Goal: Transaction & Acquisition: Purchase product/service

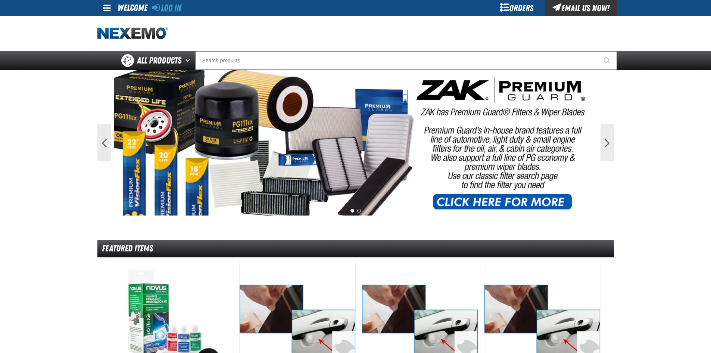
click at [171, 5] on link "Log In" at bounding box center [166, 8] width 29 height 10
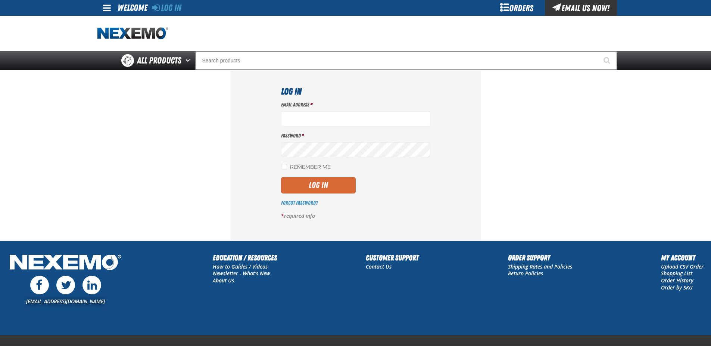
type input "marcie_emler@vivaautogroup.com"
click at [317, 182] on button "Log In" at bounding box center [318, 185] width 75 height 16
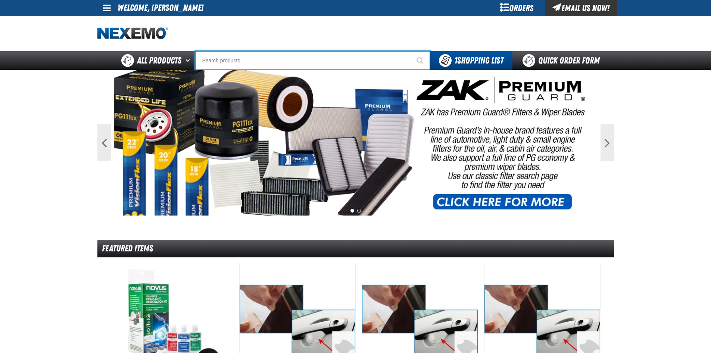
click at [290, 64] on input "Search" at bounding box center [312, 60] width 235 height 19
click at [522, 6] on div "Orders" at bounding box center [517, 8] width 56 height 16
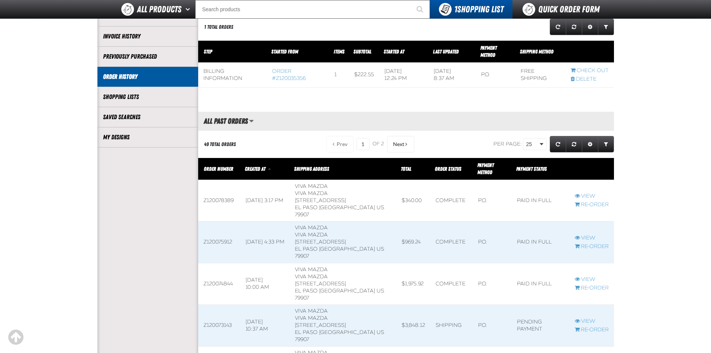
scroll to position [112, 0]
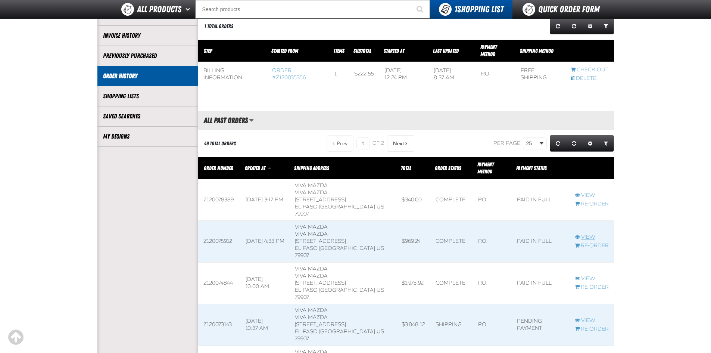
click at [584, 234] on link "View" at bounding box center [592, 237] width 34 height 7
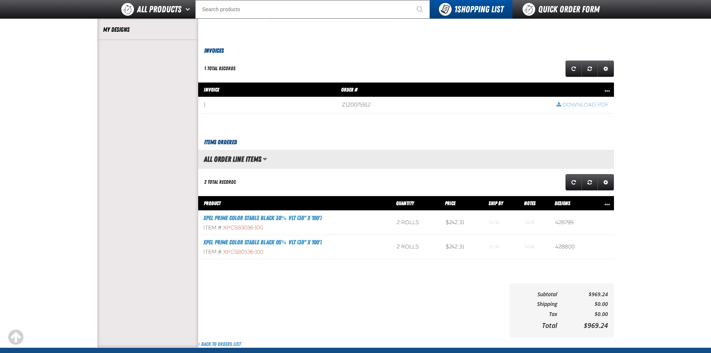
scroll to position [224, 0]
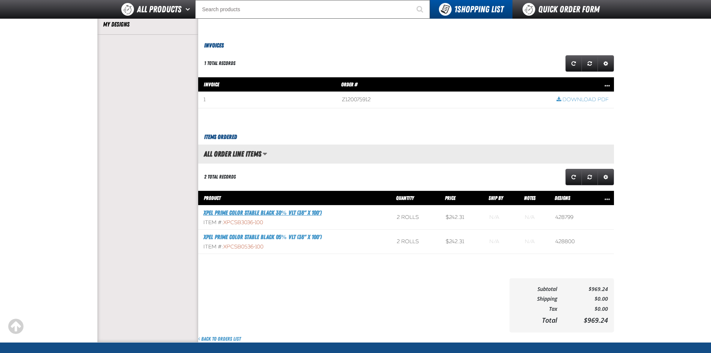
click at [287, 213] on link "XPEL PRIME Color Stable Black 30% VLT (36" x 100')" at bounding box center [262, 212] width 118 height 7
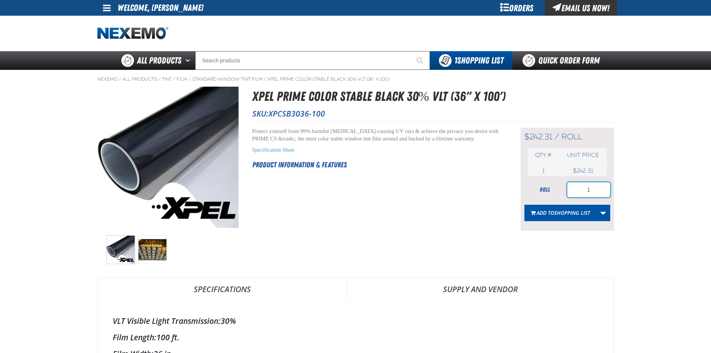
click at [598, 191] on input "1" at bounding box center [588, 189] width 43 height 15
drag, startPoint x: 552, startPoint y: 189, endPoint x: 508, endPoint y: 182, distance: 45.3
click at [508, 182] on div "Short Description: Protect yourself from 99% harmful cancer-causing UV rays & a…" at bounding box center [433, 176] width 362 height 109
type input "2"
click at [639, 217] on main "Nexemo / All Products / Tint / Film" at bounding box center [355, 344] width 711 height 548
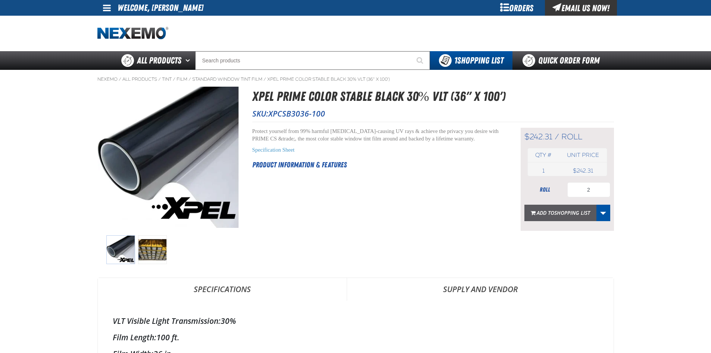
click at [551, 213] on span "Add to Shopping List" at bounding box center [563, 212] width 53 height 7
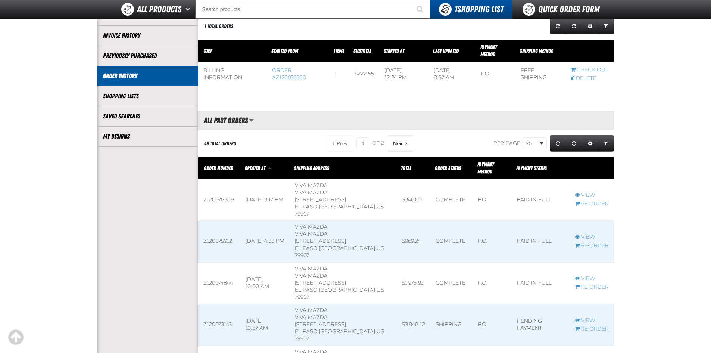
scroll to position [0, 0]
click at [585, 221] on span at bounding box center [591, 241] width 44 height 41
click at [586, 234] on link "View" at bounding box center [592, 237] width 34 height 7
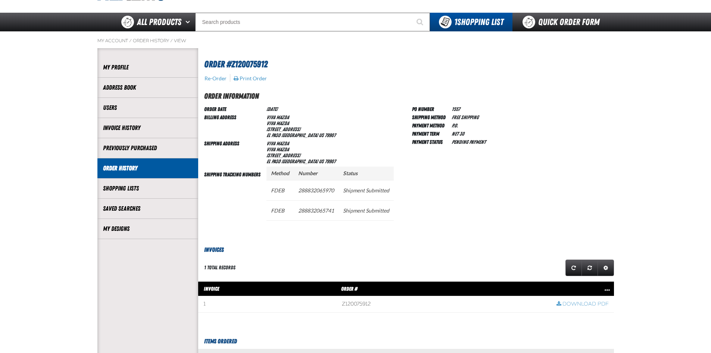
scroll to position [261, 0]
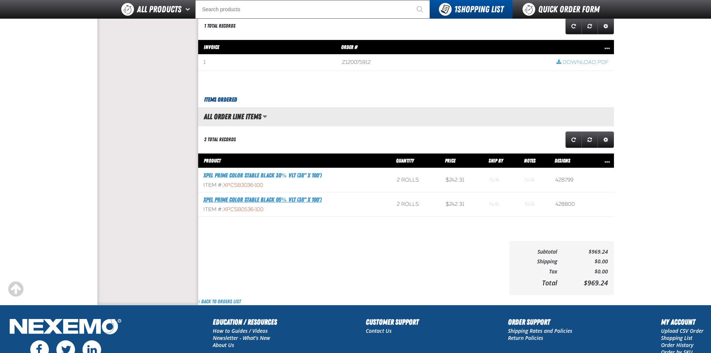
click at [243, 199] on link "XPEL PRIME Color Stable Black 05% VLT (36" x 100')" at bounding box center [262, 199] width 118 height 7
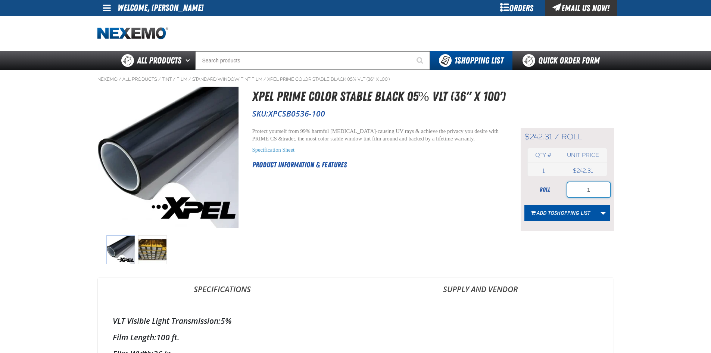
drag, startPoint x: 536, startPoint y: 191, endPoint x: 475, endPoint y: 181, distance: 61.6
click at [475, 181] on div "Short Description: Protect yourself from 99% harmful [MEDICAL_DATA]-causing UV …" at bounding box center [433, 176] width 362 height 109
type input "2"
click at [567, 207] on button "Add to Shopping List" at bounding box center [560, 213] width 72 height 16
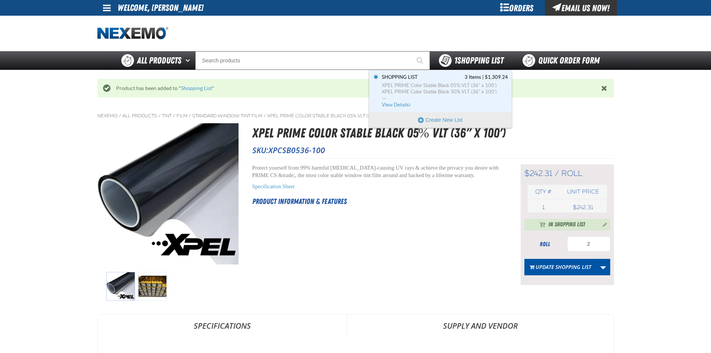
click at [473, 57] on span "1 Shopping List" at bounding box center [478, 60] width 49 height 10
click at [474, 62] on span "1 Shopping List" at bounding box center [478, 60] width 49 height 10
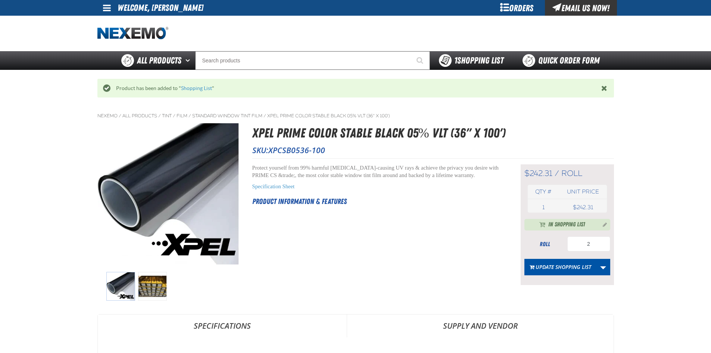
click at [474, 62] on span "1 Shopping List" at bounding box center [478, 60] width 49 height 10
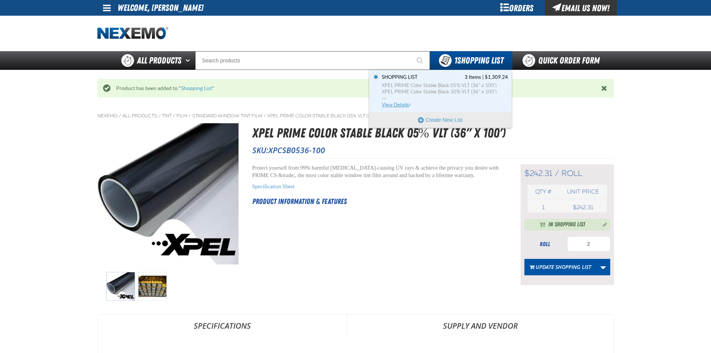
drag, startPoint x: 394, startPoint y: 102, endPoint x: 561, endPoint y: 99, distance: 166.9
click at [396, 101] on link "Shopping List 3 Items | $1,309.24 XPEL PRIME Color Stable Black 05% VLT (36" x …" at bounding box center [444, 91] width 128 height 34
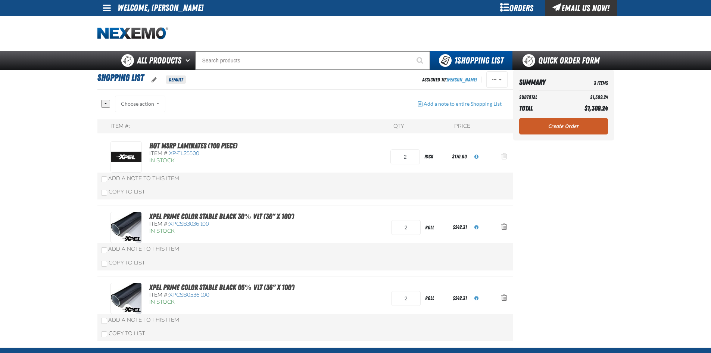
click at [501, 156] on span "Action Remove Hot MSRP Laminates (100 Piece) from Shopping List" at bounding box center [504, 155] width 6 height 7
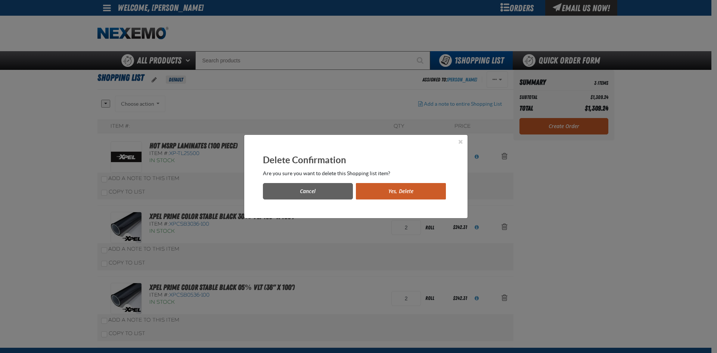
click at [426, 187] on button "Yes, Delete" at bounding box center [401, 191] width 90 height 16
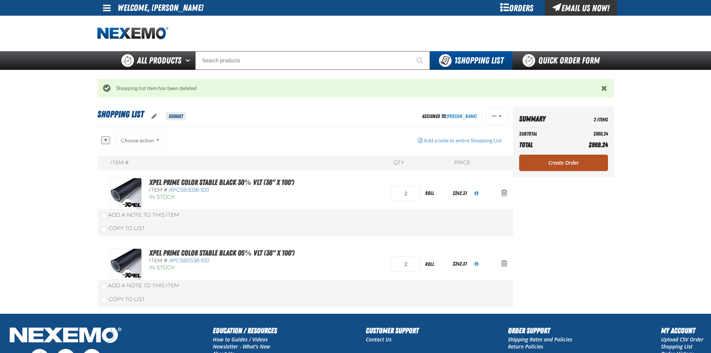
click at [556, 168] on link "Create Order" at bounding box center [563, 163] width 89 height 16
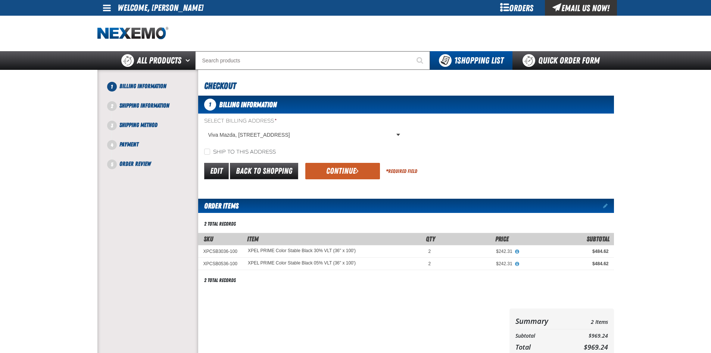
click at [203, 151] on div "Ship to this address" at bounding box center [406, 152] width 416 height 8
click at [209, 152] on input "Ship to this address" at bounding box center [207, 152] width 6 height 6
checkbox input "true"
click at [342, 169] on button "Continue" at bounding box center [342, 171] width 75 height 16
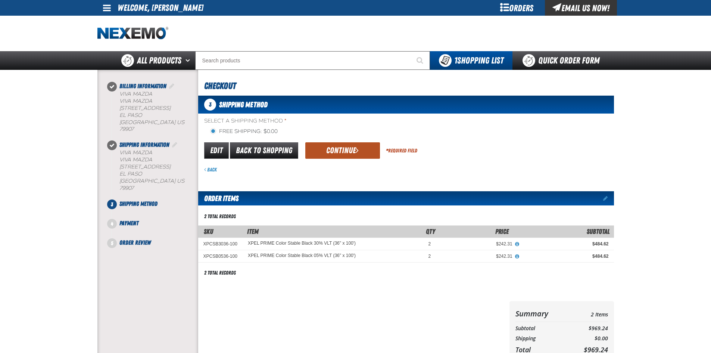
drag, startPoint x: 351, startPoint y: 148, endPoint x: 443, endPoint y: 173, distance: 95.1
click at [351, 148] on button "Continue" at bounding box center [342, 150] width 75 height 16
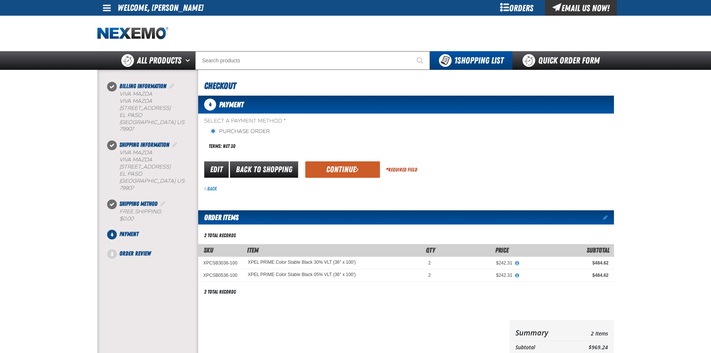
drag, startPoint x: 346, startPoint y: 168, endPoint x: 636, endPoint y: 201, distance: 291.5
click at [346, 167] on button "Continue" at bounding box center [342, 169] width 75 height 16
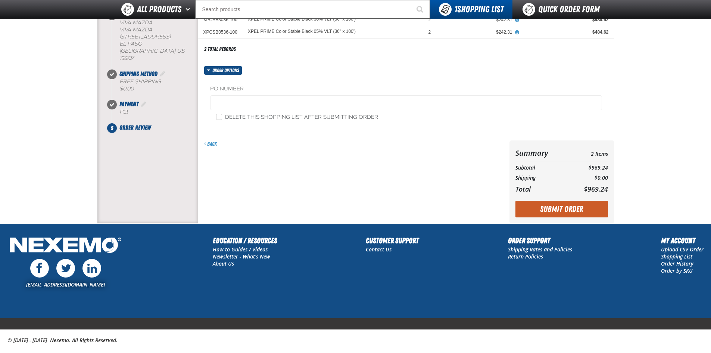
scroll to position [112, 0]
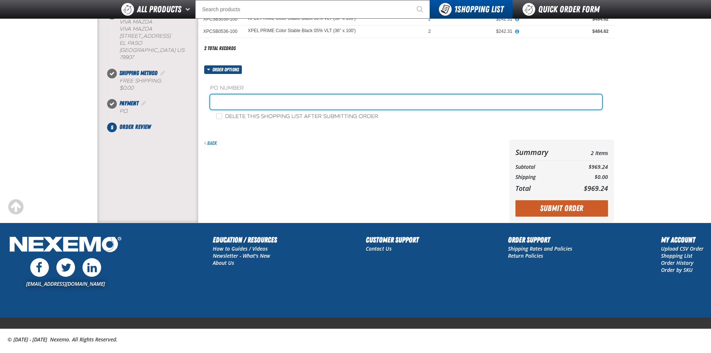
click at [248, 104] on input "text" at bounding box center [406, 101] width 392 height 15
type input "1764"
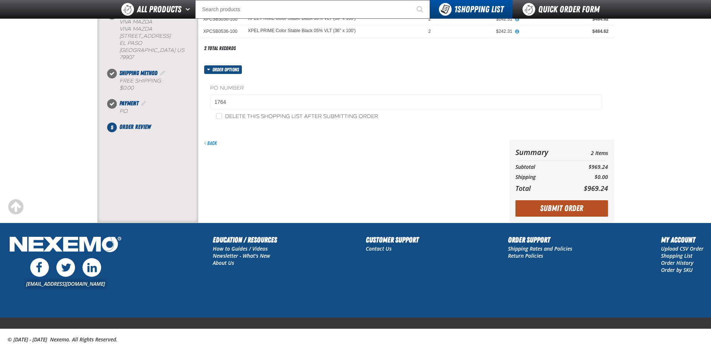
click at [559, 208] on button "Submit Order" at bounding box center [561, 208] width 93 height 16
